Goal: Task Accomplishment & Management: Manage account settings

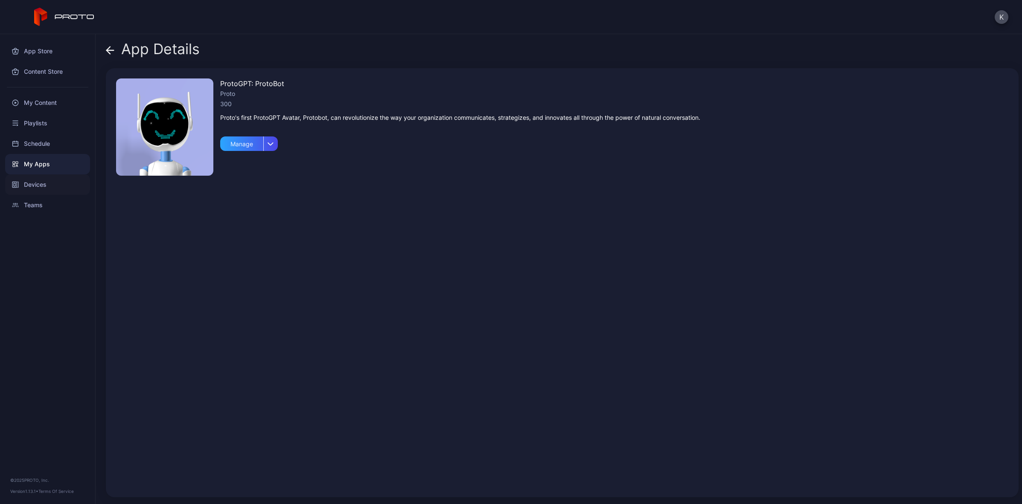
click at [40, 180] on div "Devices" at bounding box center [47, 185] width 85 height 20
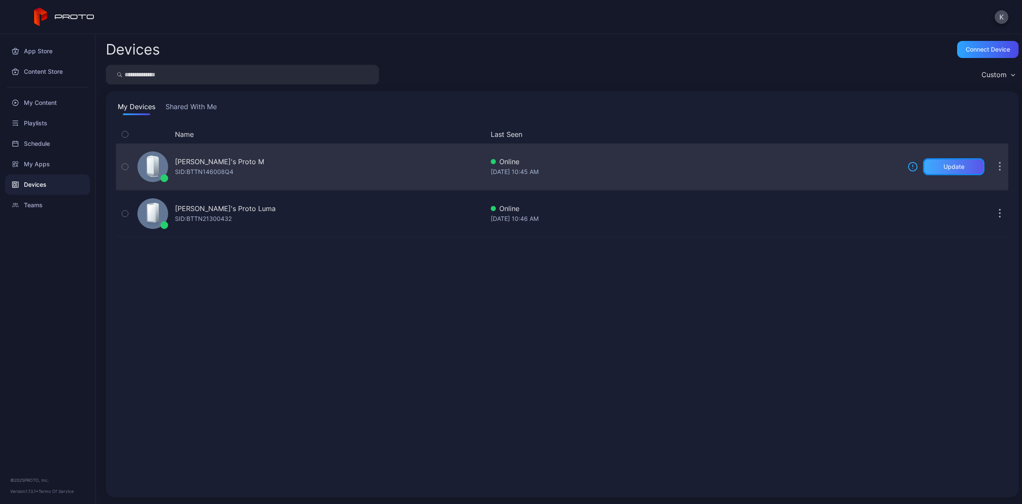
click at [944, 166] on div "Update" at bounding box center [953, 166] width 21 height 7
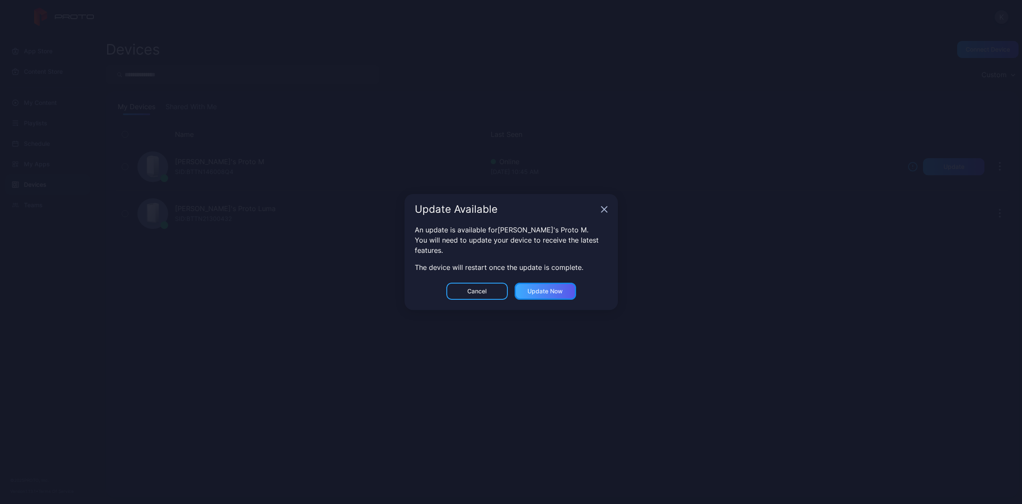
click at [562, 290] on div "Update now" at bounding box center [544, 291] width 35 height 7
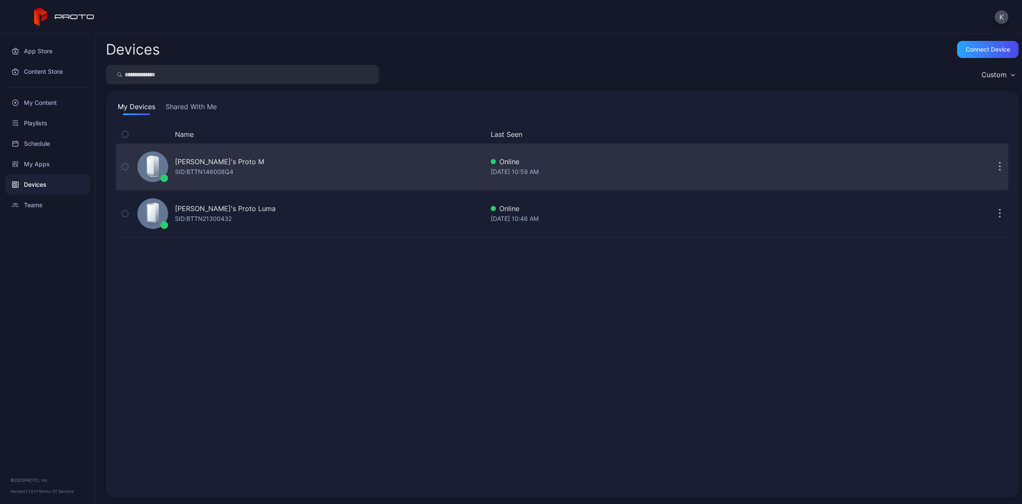
click at [991, 172] on button "button" at bounding box center [999, 166] width 17 height 17
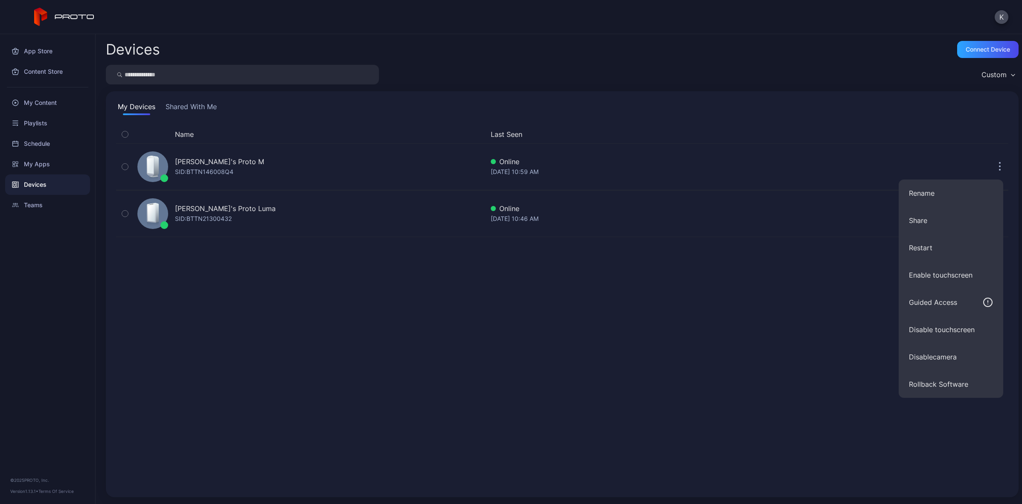
drag, startPoint x: 737, startPoint y: 352, endPoint x: 684, endPoint y: 349, distance: 52.5
click at [737, 352] on div "Name Last Seen Kourosh's Proto M SID: BTTN146008Q4 Online [DATE] 10:59 AM Kouro…" at bounding box center [562, 306] width 892 height 362
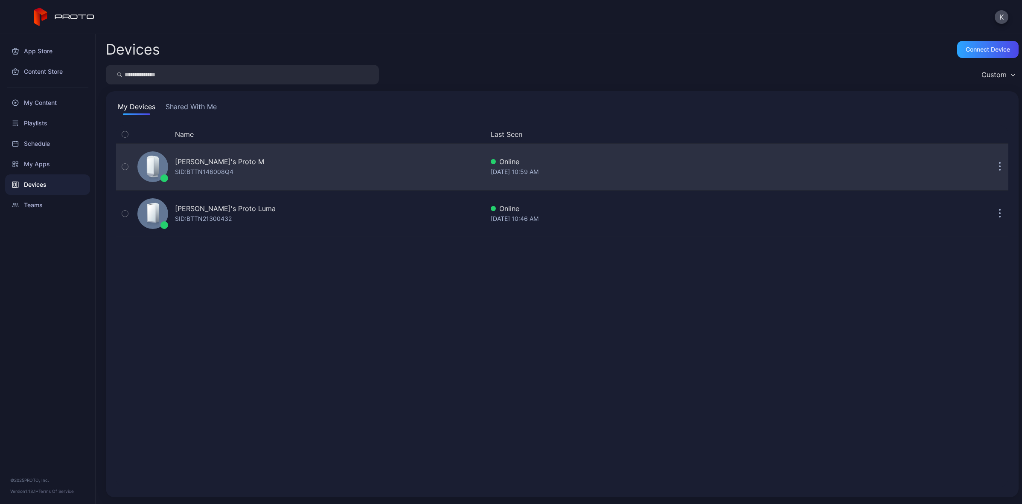
click at [121, 170] on button "button" at bounding box center [125, 167] width 18 height 46
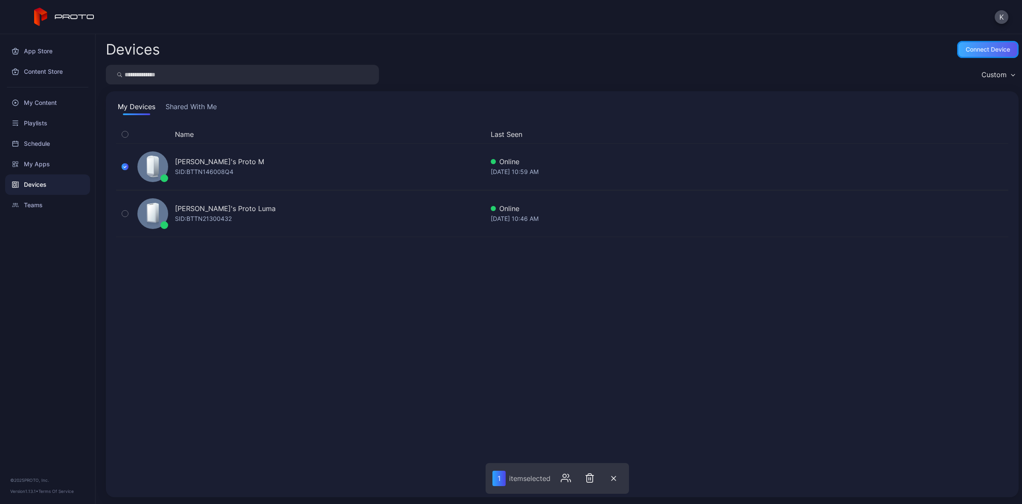
click at [969, 49] on div "Connect device" at bounding box center [988, 49] width 44 height 7
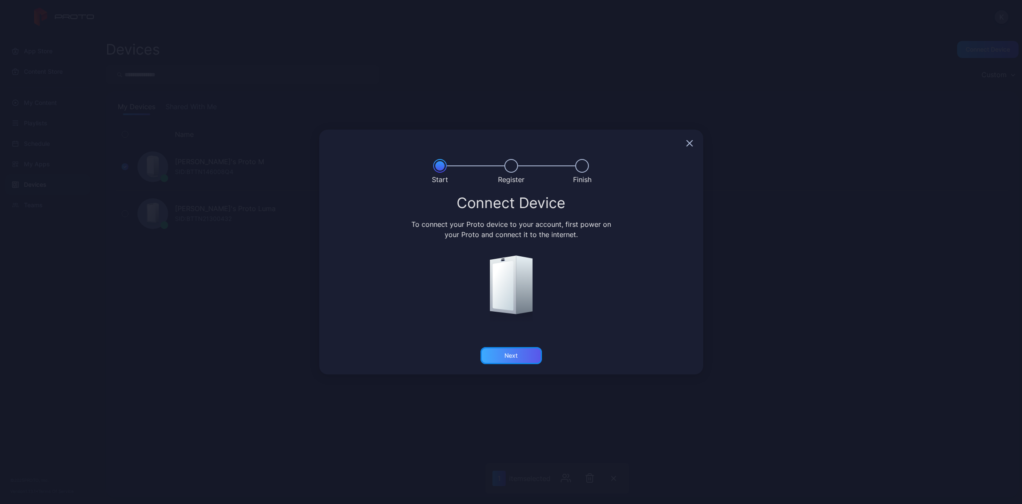
click at [516, 361] on div "Next" at bounding box center [510, 355] width 61 height 17
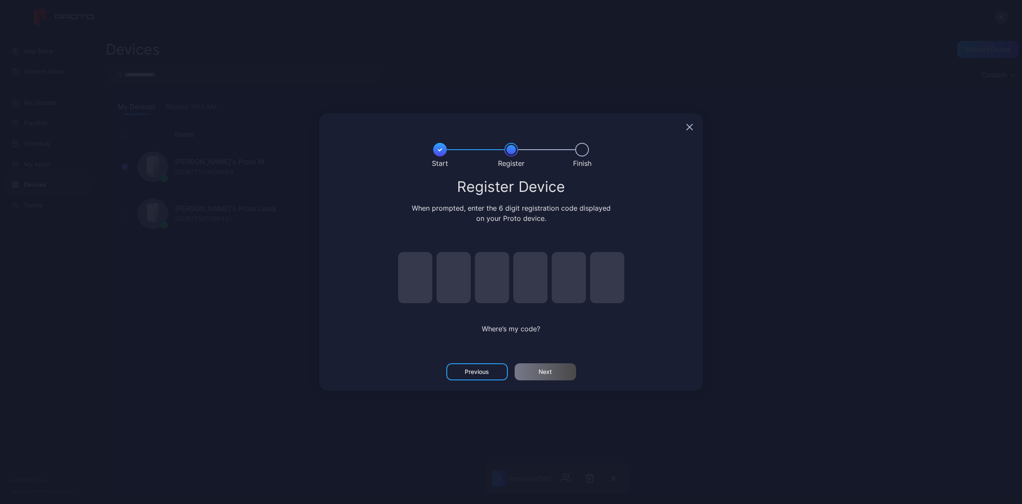
click at [423, 281] on input "pin code 1 of 6" at bounding box center [415, 277] width 34 height 51
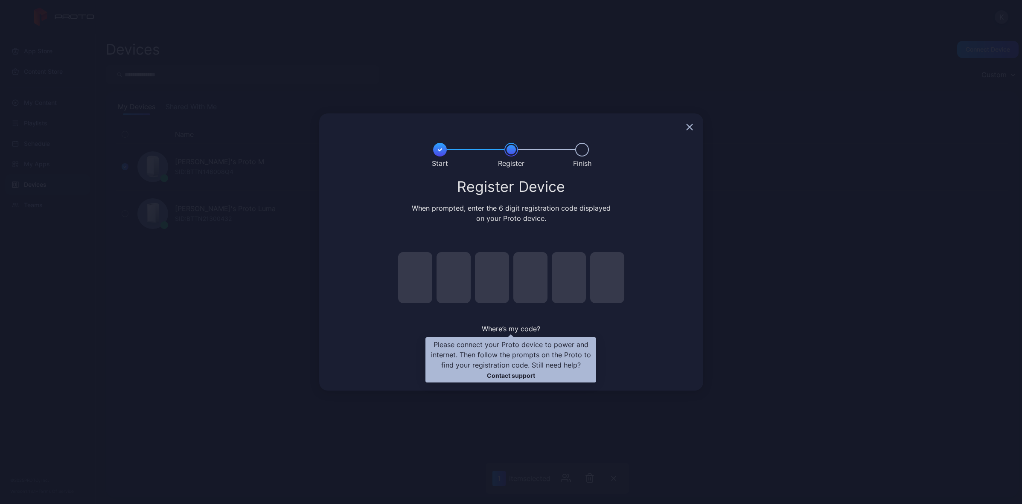
click at [519, 329] on span "Where’s my code?" at bounding box center [511, 329] width 58 height 9
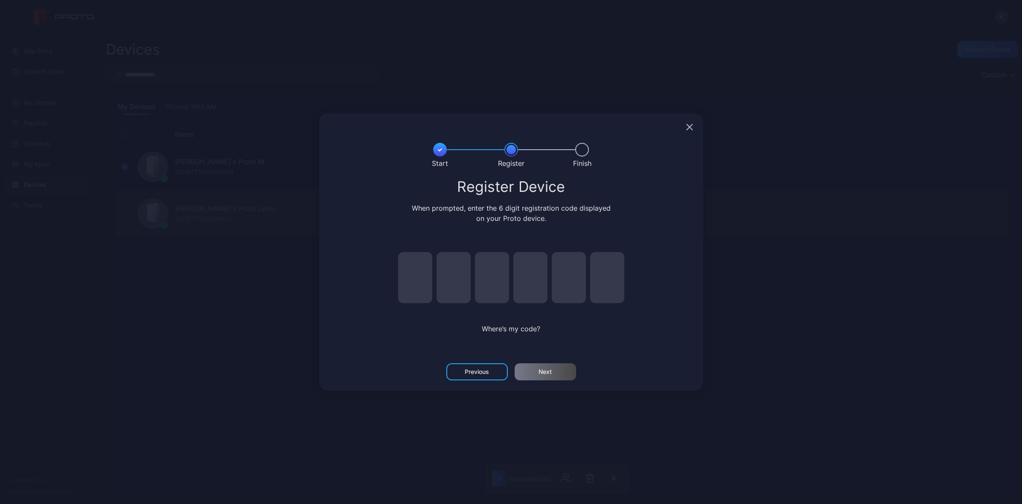
click at [763, 223] on div "Start Register Finish Register Device When prompted, enter the 6 digit registra…" at bounding box center [511, 252] width 1022 height 504
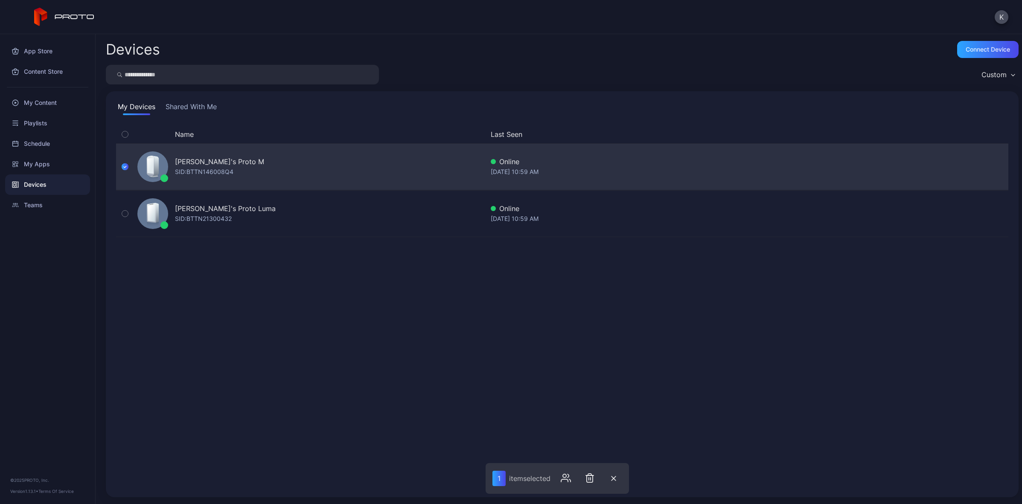
click at [517, 158] on div "Online" at bounding box center [696, 162] width 410 height 10
